Goal: Task Accomplishment & Management: Use online tool/utility

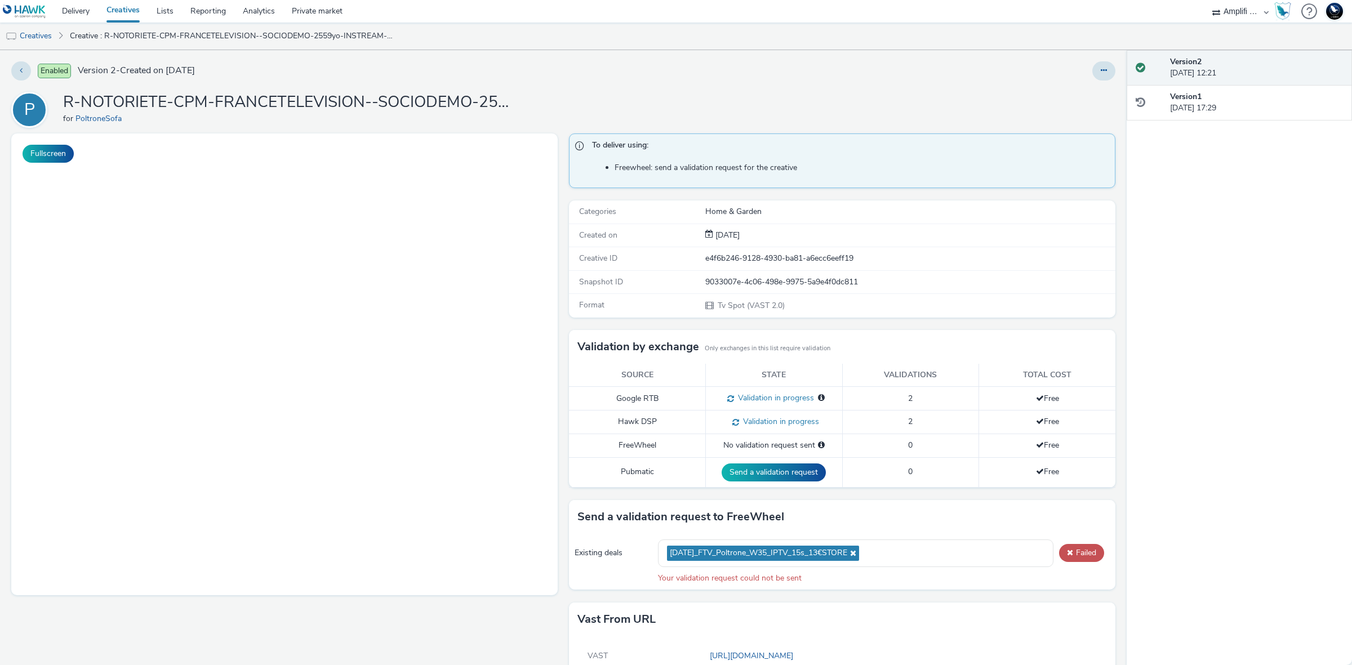
select select "d57a0b46-ef33-4938-977b-e6d07593e41f"
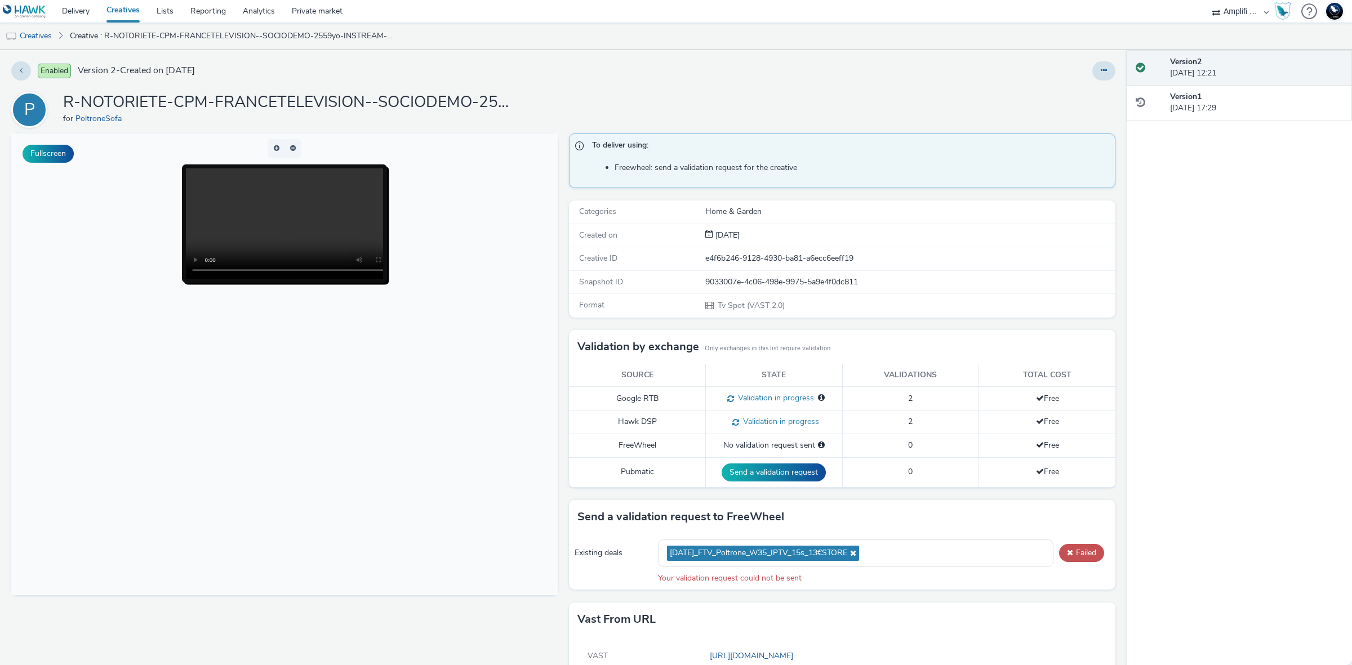
scroll to position [48, 0]
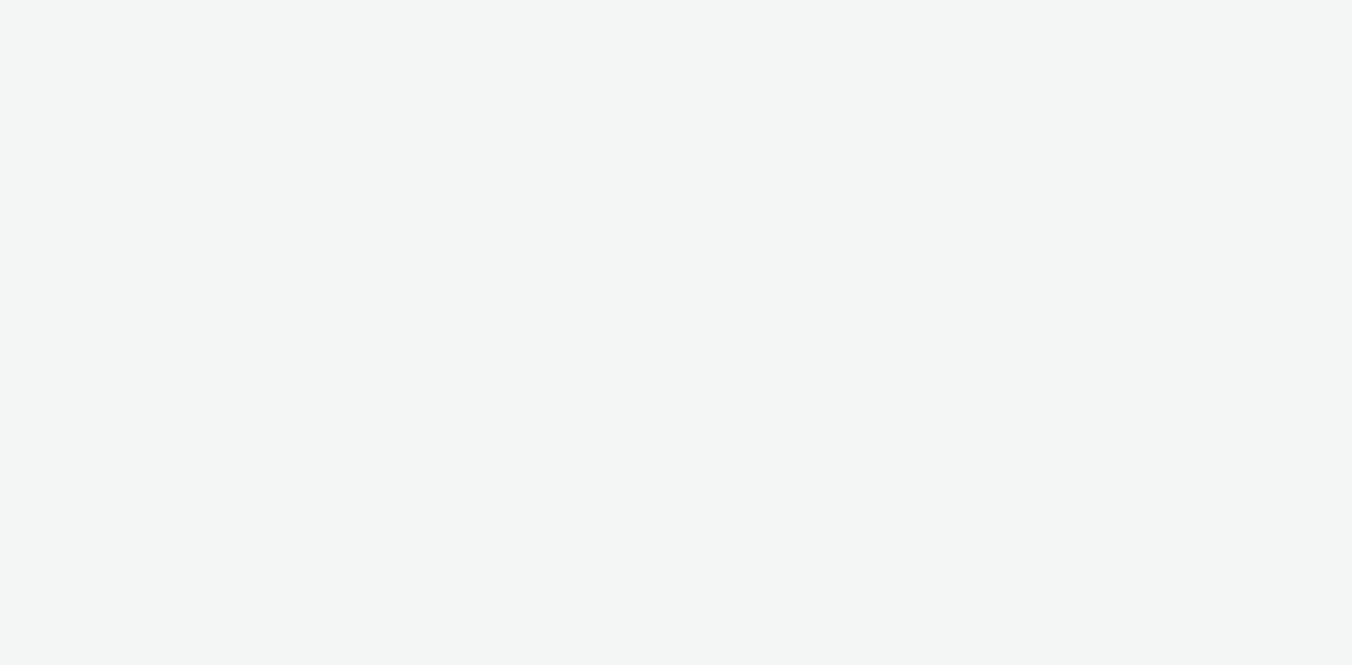
select select "d57a0b46-ef33-4938-977b-e6d07593e41f"
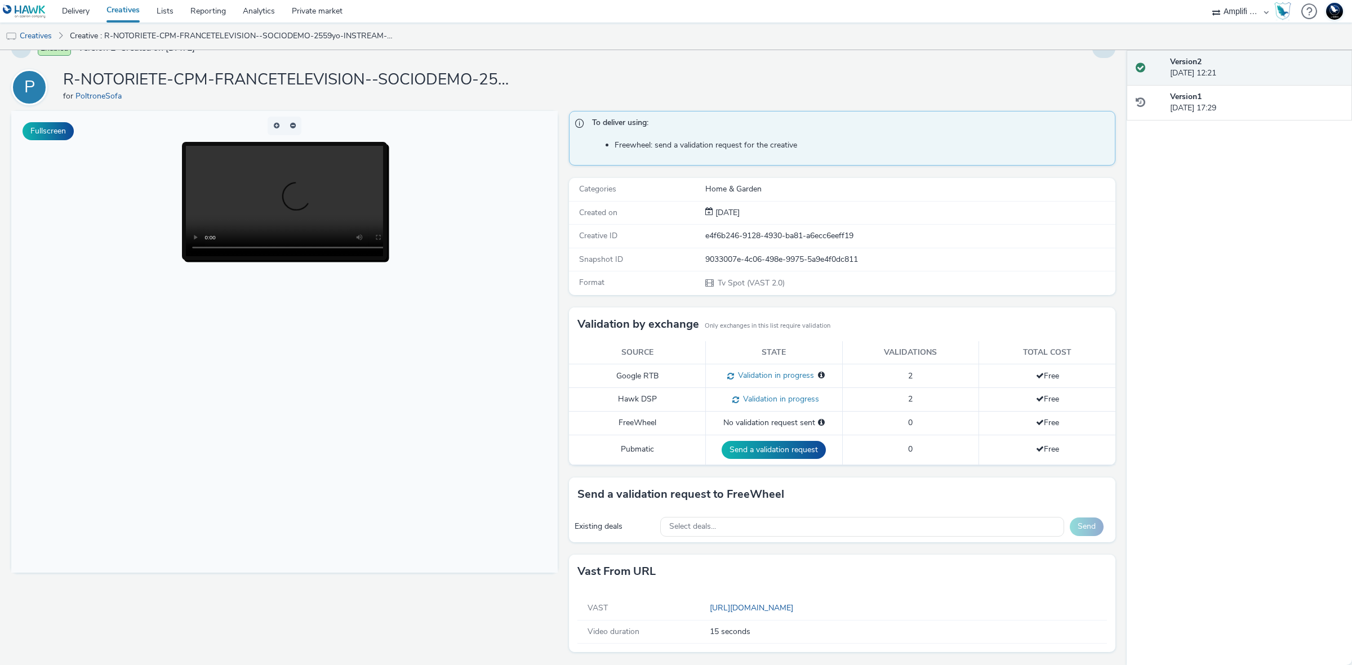
scroll to position [24, 0]
click at [879, 523] on div "Select deals..." at bounding box center [862, 527] width 405 height 20
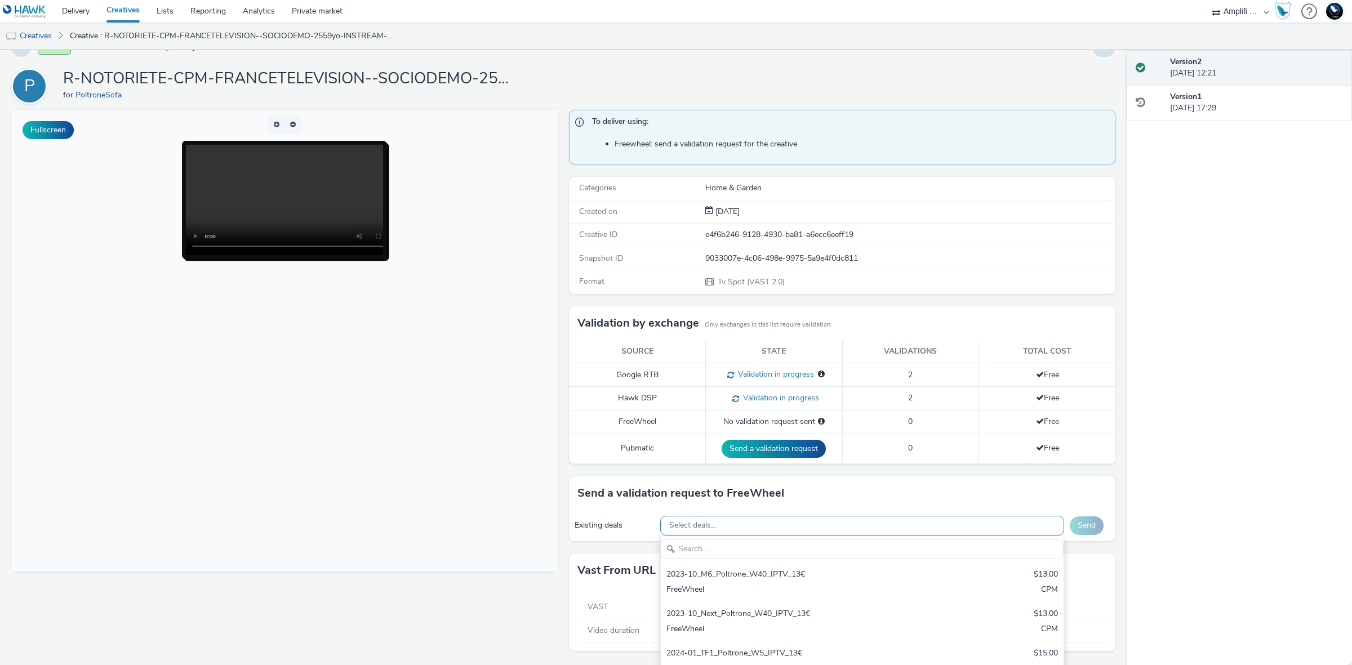
scroll to position [0, 0]
drag, startPoint x: 824, startPoint y: 525, endPoint x: 771, endPoint y: 553, distance: 60.8
paste input "[DATE]_FTV_Poltrone_W35_IPTV_15s_13€STORE"
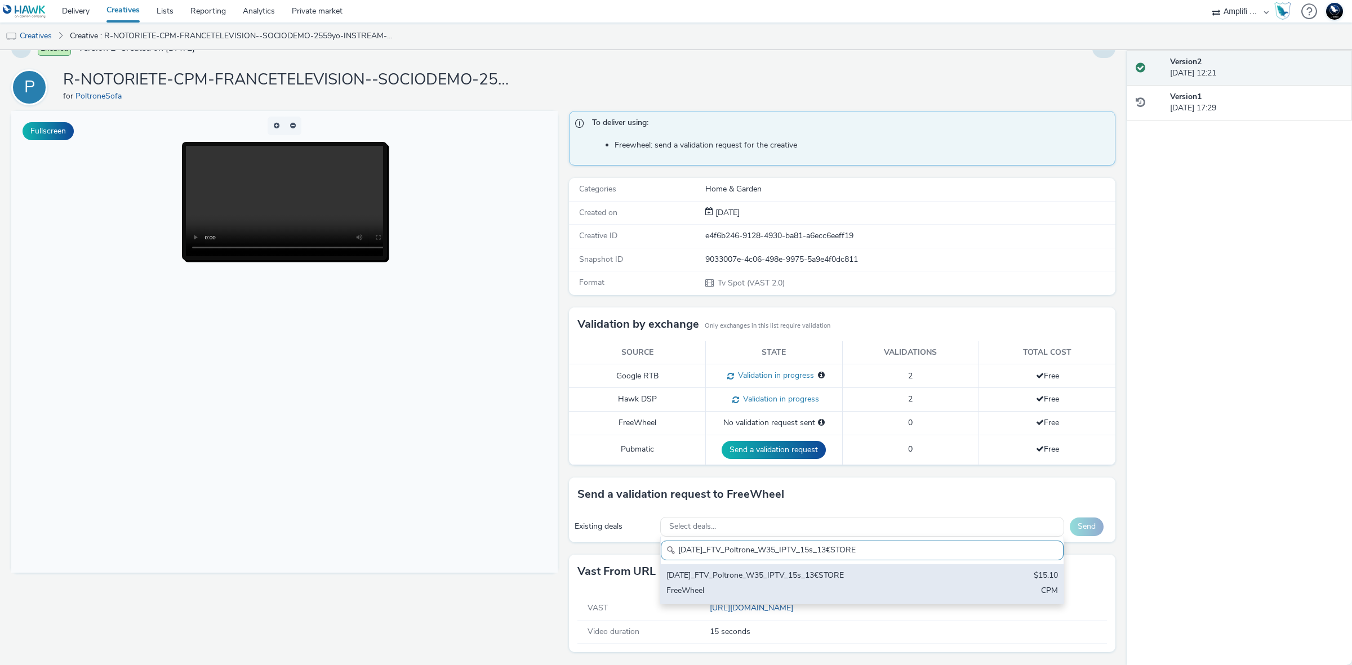
type input "[DATE]_FTV_Poltrone_W35_IPTV_15s_13€STORE"
click at [889, 576] on div "[DATE]_FTV_Poltrone_W35_IPTV_15s_13€STORE" at bounding box center [796, 576] width 259 height 13
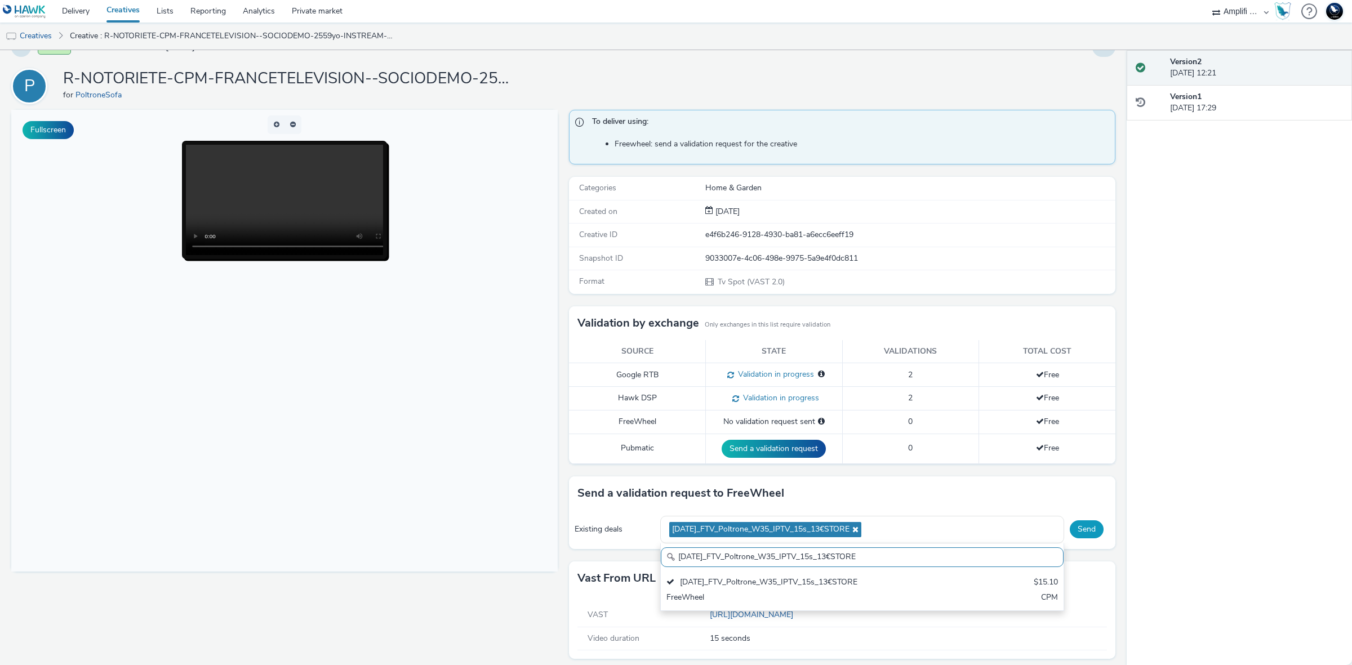
click at [1077, 535] on button "Send" at bounding box center [1087, 530] width 34 height 18
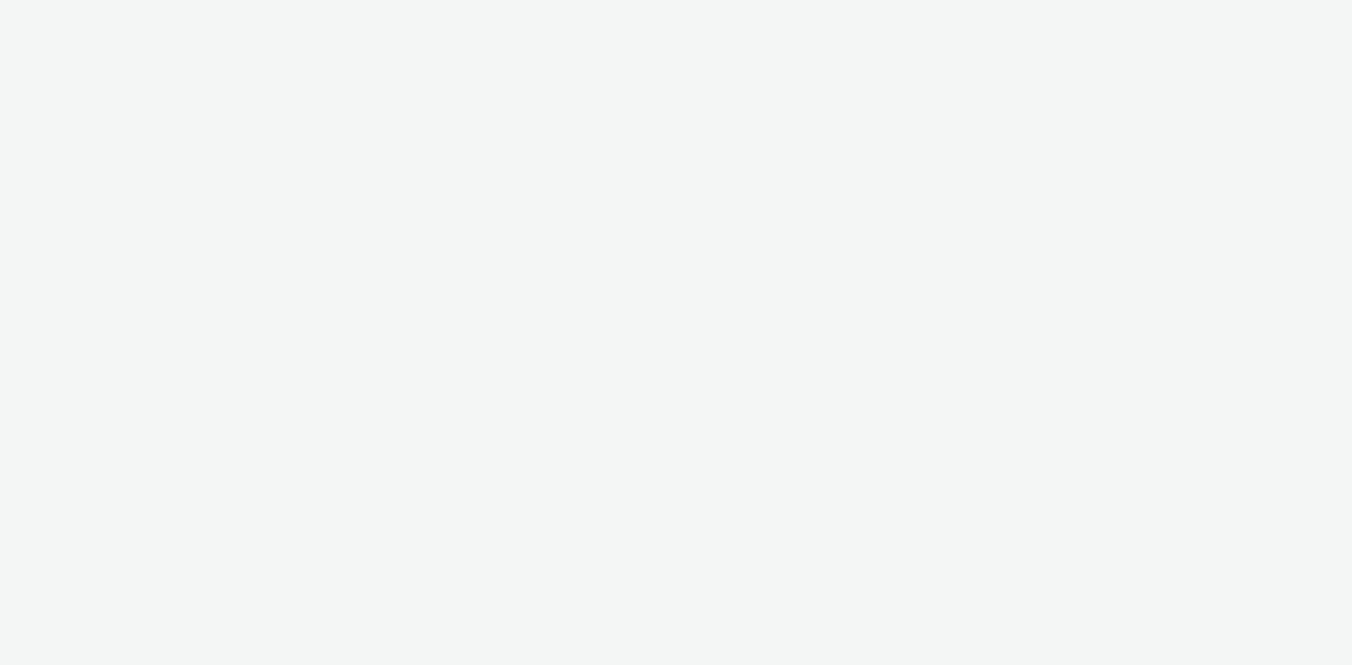
select select "d57a0b46-ef33-4938-977b-e6d07593e41f"
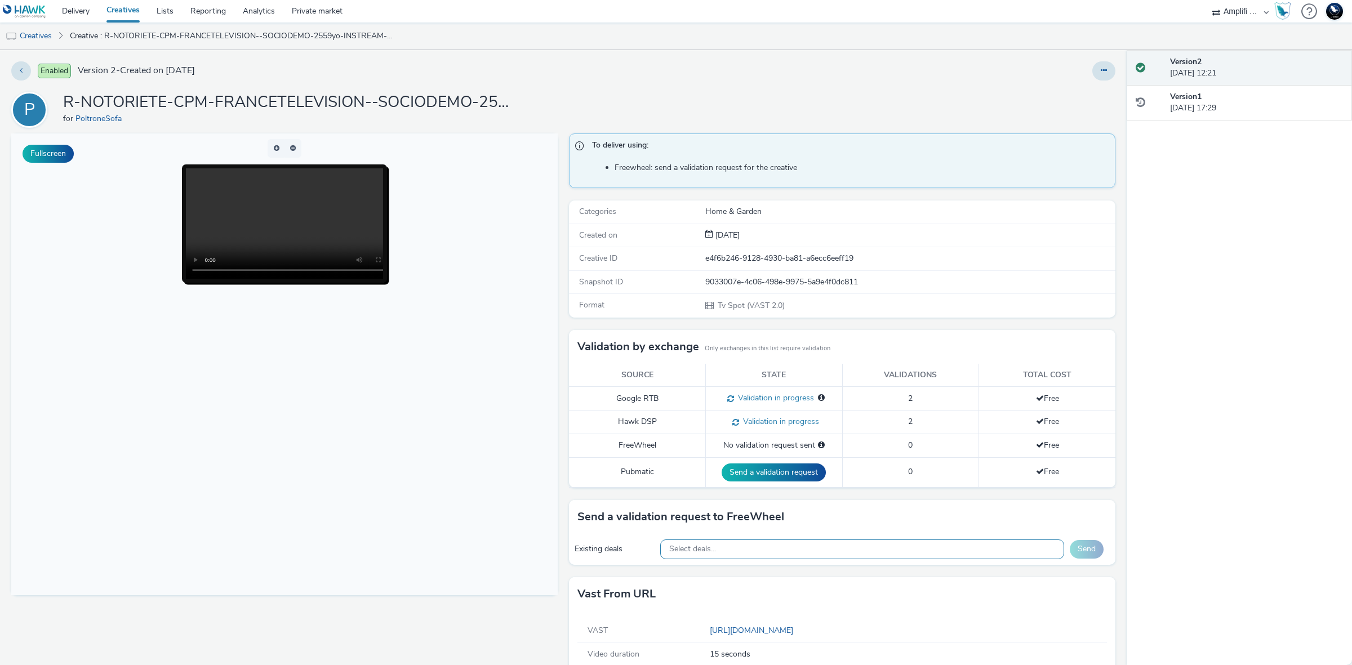
click at [807, 552] on div "Select deals..." at bounding box center [862, 550] width 405 height 20
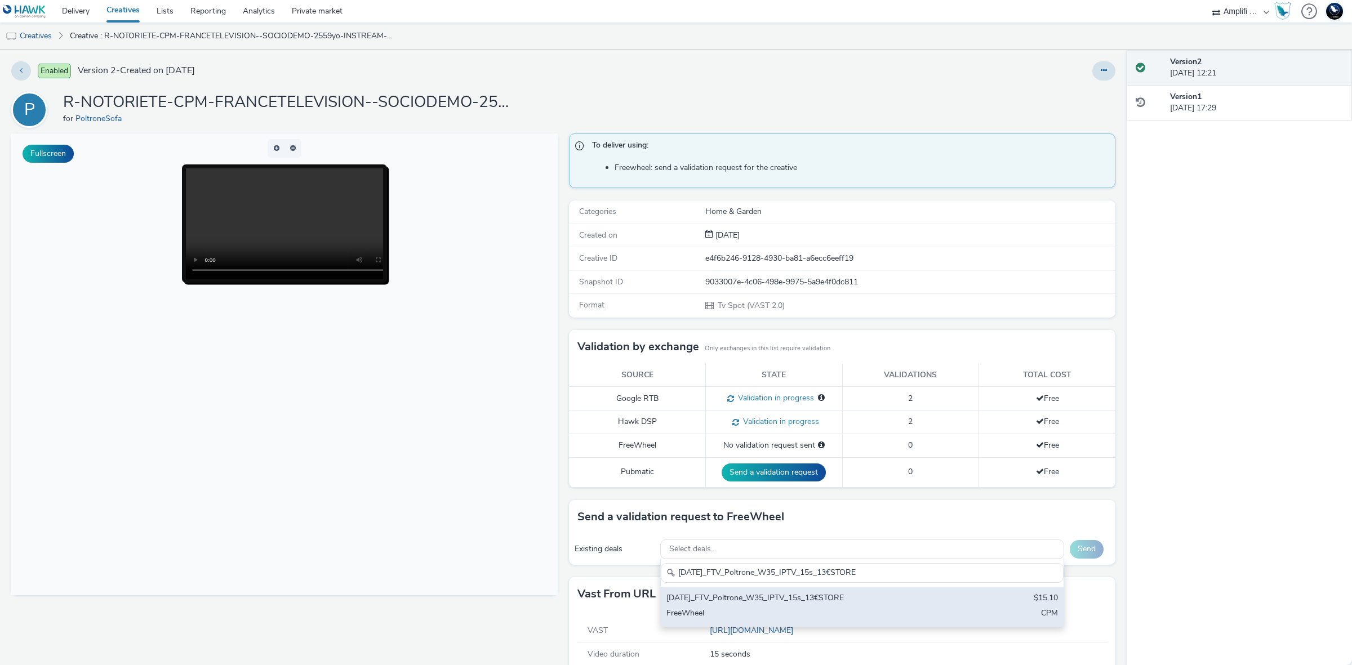
type input "[DATE]_FTV_Poltrone_W35_IPTV_15s_13€STORE"
click at [970, 615] on div "[DATE]_FTV_Poltrone_W35_IPTV_15s_13€STORE $15.10 FreeWheel CPM" at bounding box center [862, 606] width 403 height 39
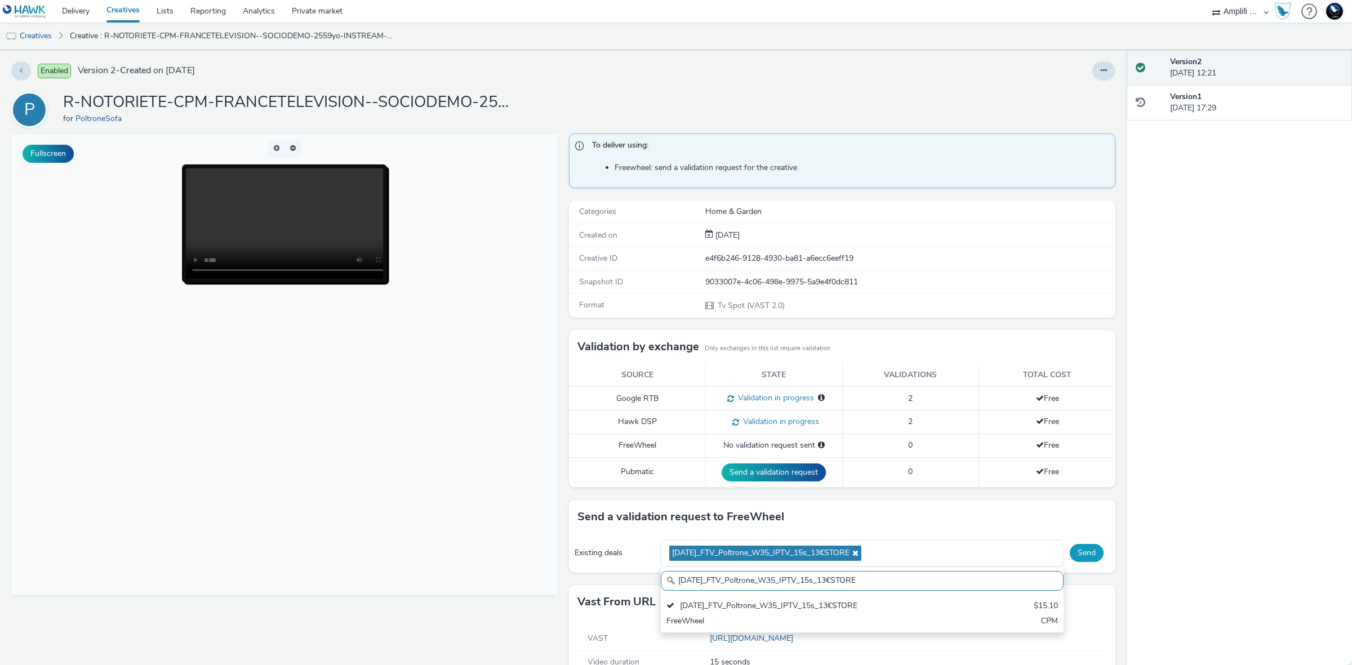
click at [1082, 554] on button "Send" at bounding box center [1087, 553] width 34 height 18
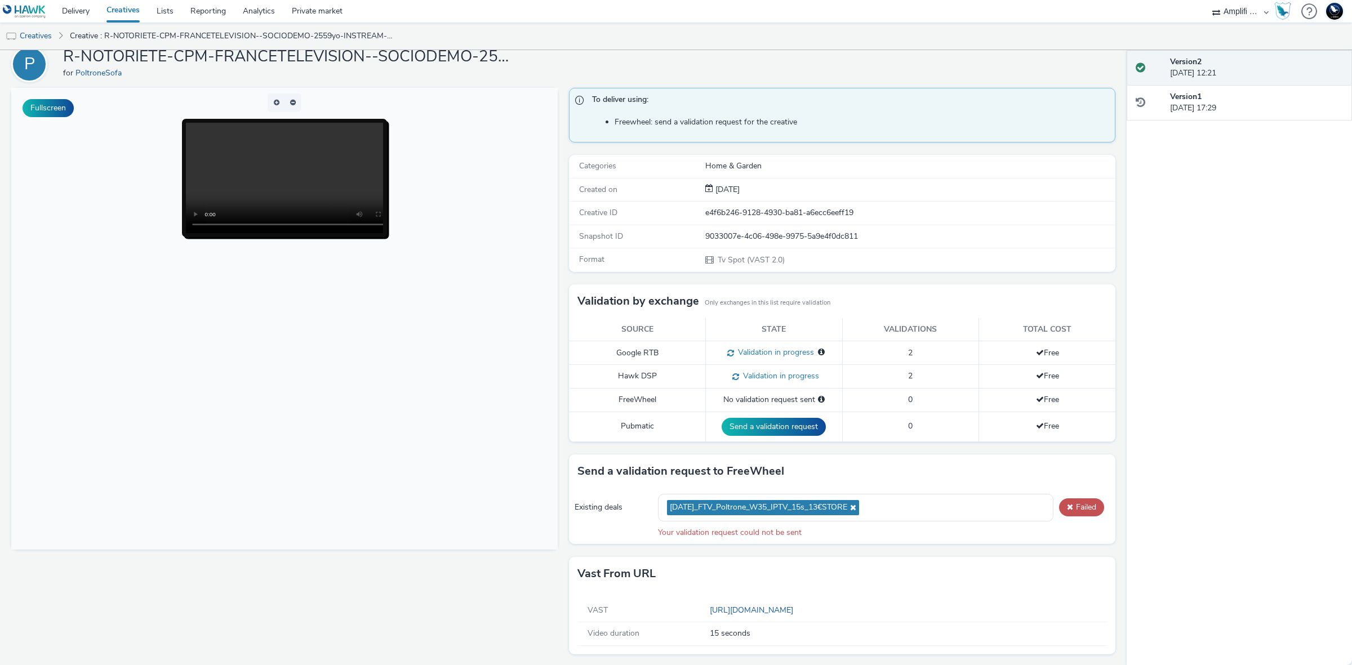
scroll to position [48, 0]
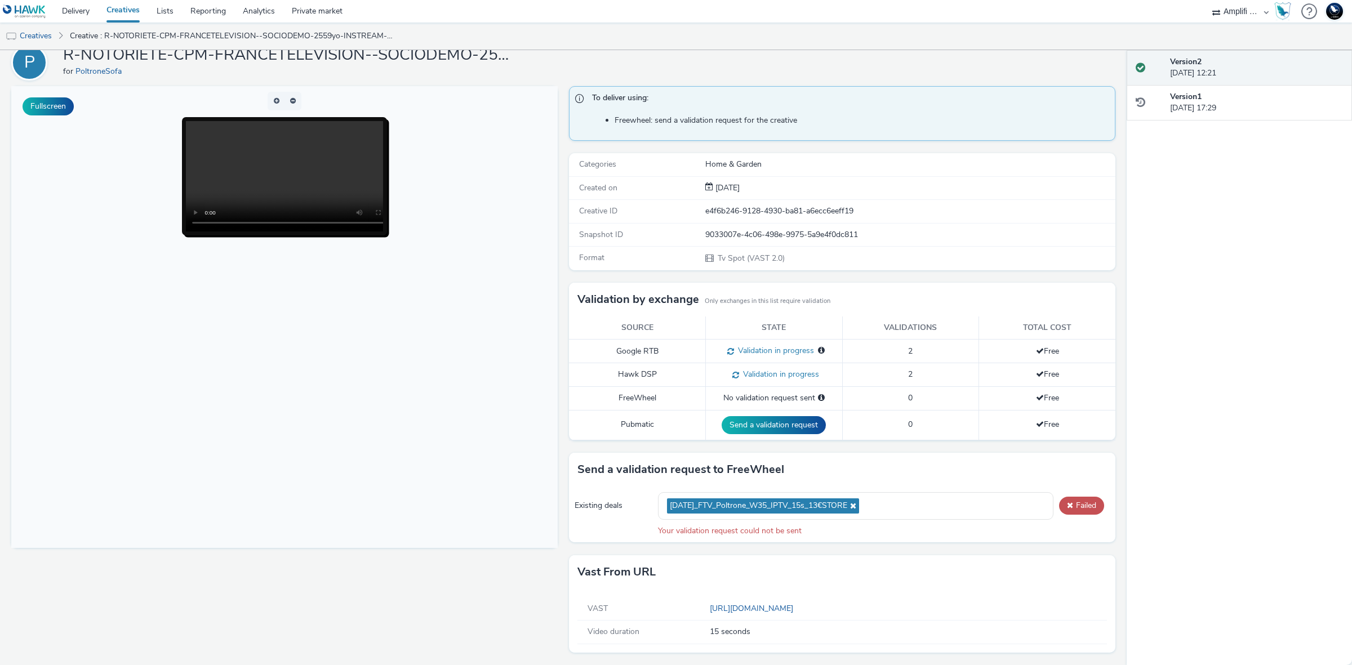
click at [838, 231] on div "9033007e-4c06-498e-9975-5a9e4f0dc811" at bounding box center [909, 234] width 409 height 11
copy div "9033007e-4c06-498e-9975-5a9e4f0dc811"
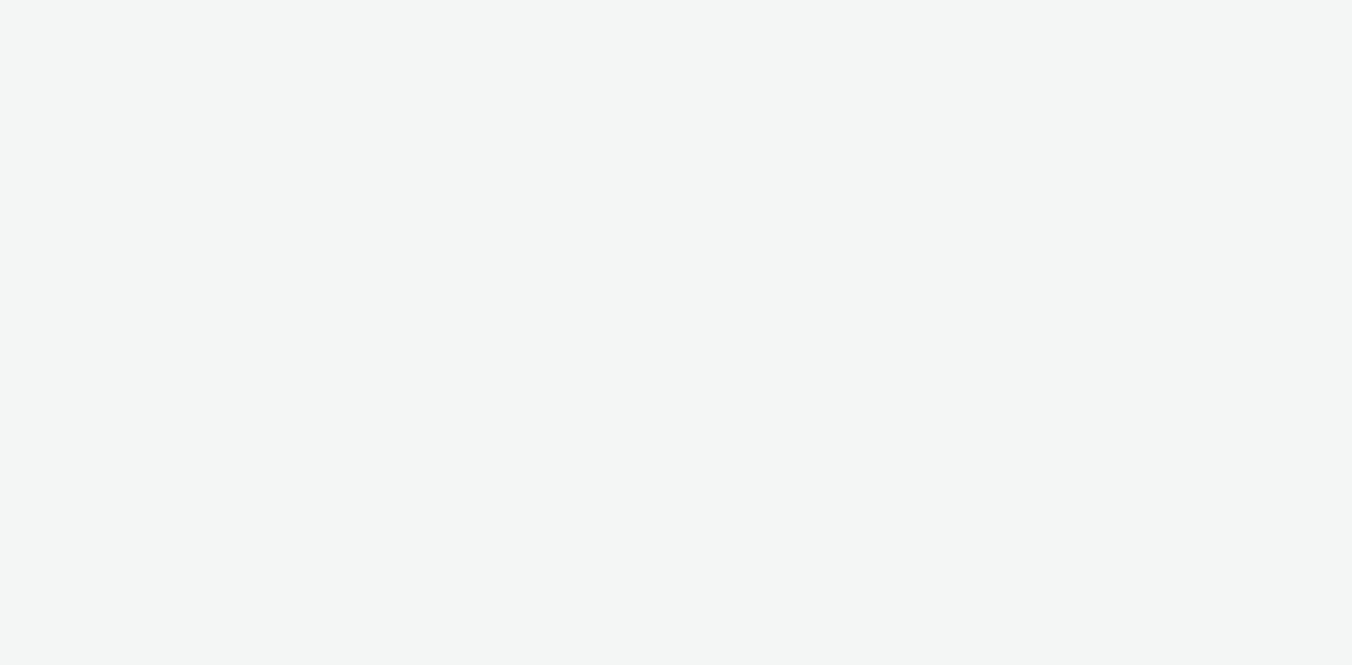
select select "d57a0b46-ef33-4938-977b-e6d07593e41f"
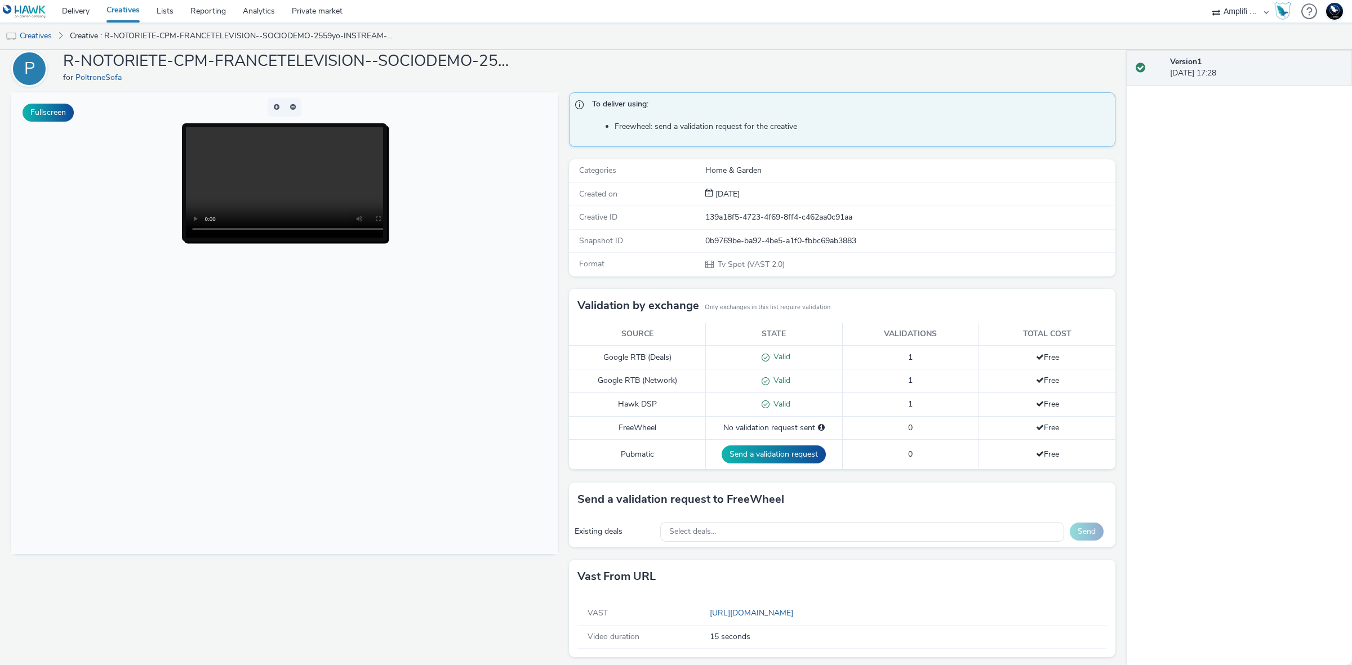
scroll to position [47, 0]
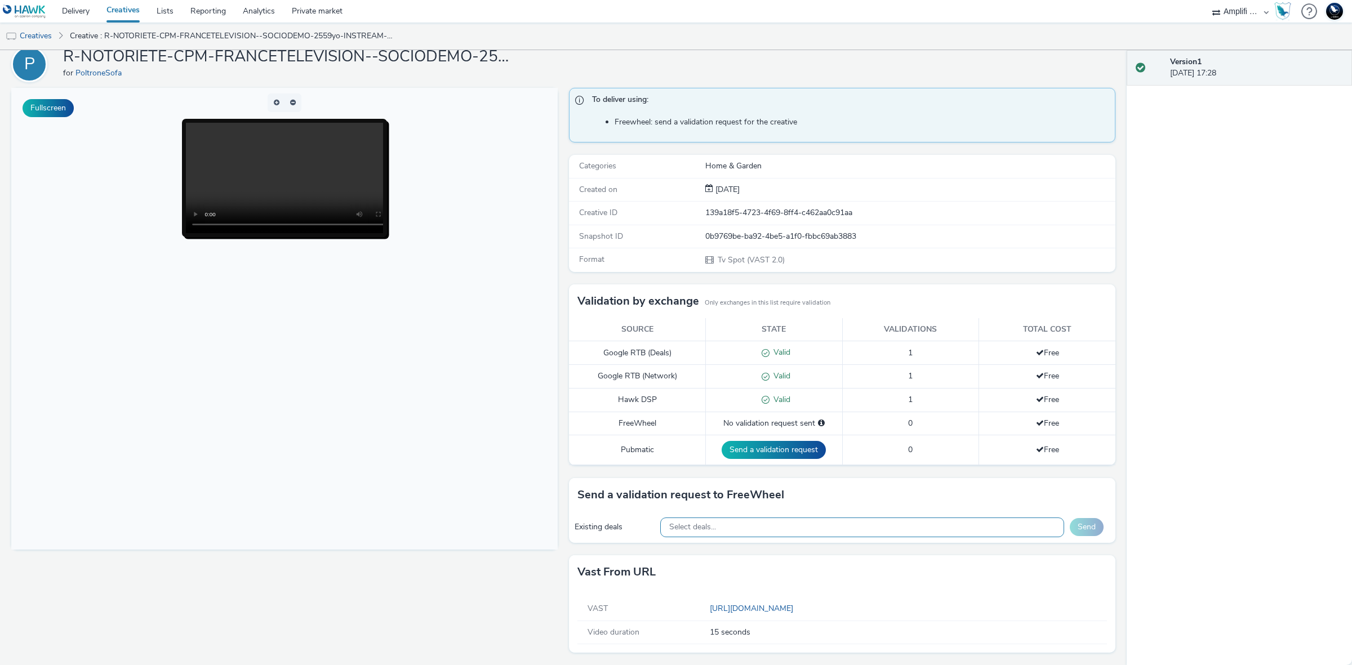
click at [882, 521] on div "Select deals..." at bounding box center [862, 528] width 405 height 20
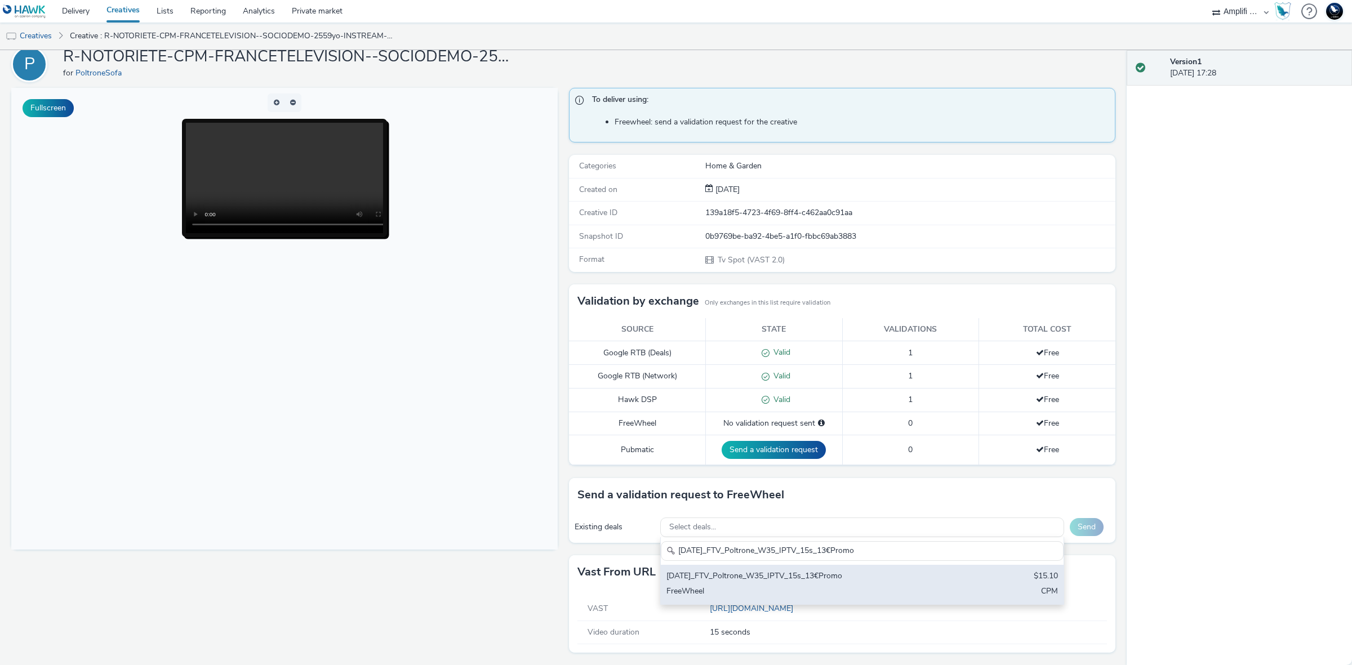
type input "[DATE]_FTV_Poltrone_W35_IPTV_15s_13€Promo"
click at [952, 578] on div "2025-08-27_FTV_Poltrone_W35_IPTV_15s_13€Promo $15.10 FreeWheel CPM" at bounding box center [862, 584] width 403 height 39
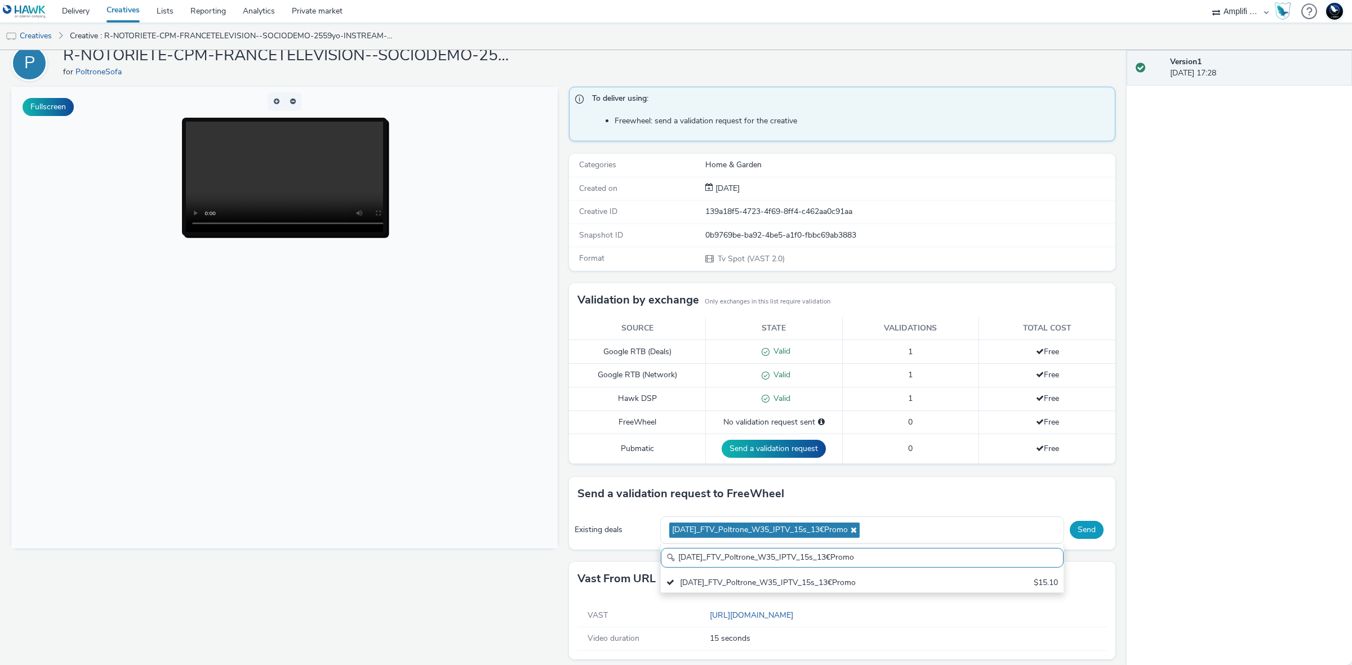
click at [1080, 535] on button "Send" at bounding box center [1087, 530] width 34 height 18
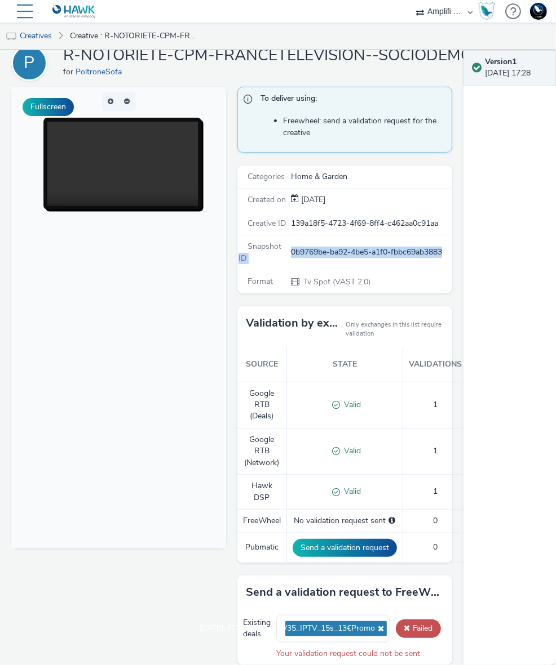
drag, startPoint x: 345, startPoint y: 259, endPoint x: 283, endPoint y: 251, distance: 63.0
click at [283, 251] on div "Snapshot ID 0b9769be-ba92-4be5-a1f0-fbbc69ab3883" at bounding box center [344, 253] width 215 height 35
click at [291, 251] on div "0b9769be-ba92-4be5-a1f0-fbbc69ab3883" at bounding box center [371, 252] width 160 height 23
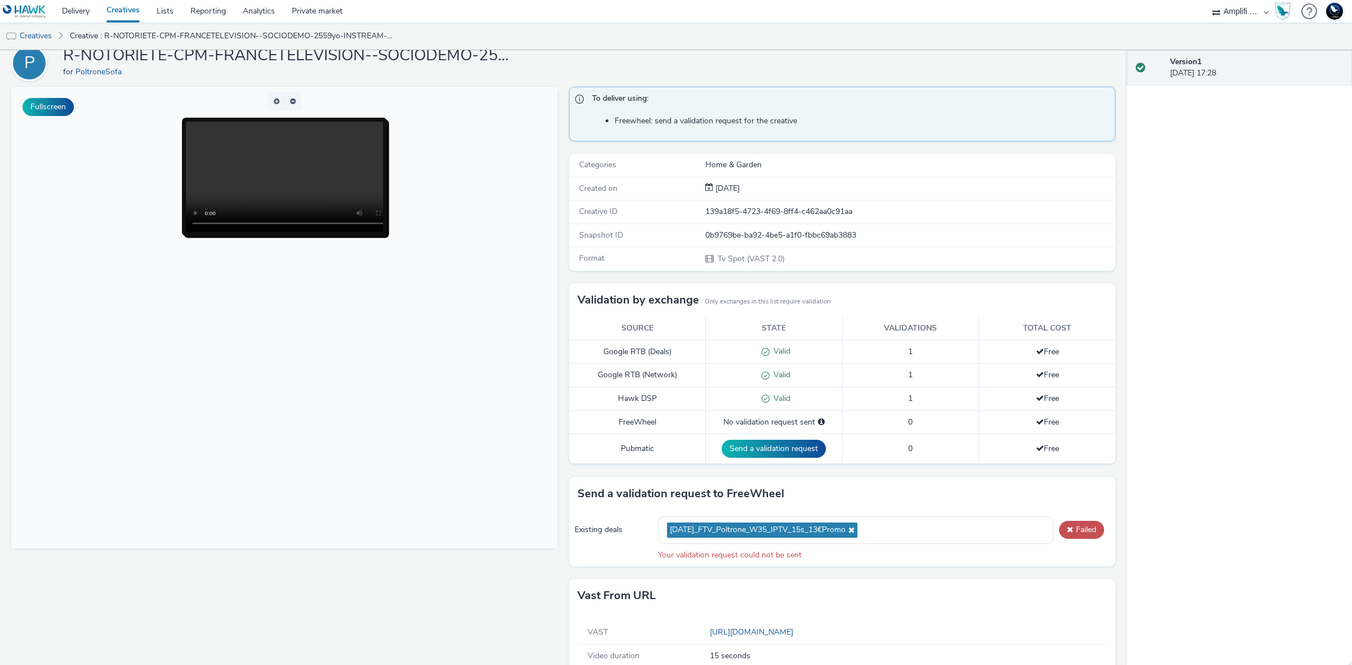
click at [750, 235] on div "0b9769be-ba92-4be5-a1f0-fbbc69ab3883" at bounding box center [909, 235] width 409 height 11
copy div "0b9769be-ba92-4be5-a1f0-fbbc69ab3883"
